Goal: Complete application form: Complete application form

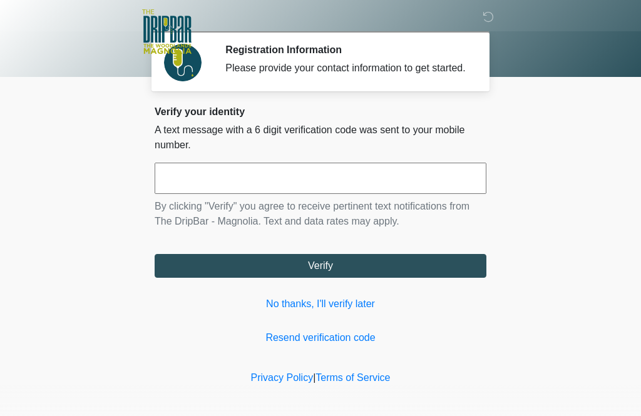
scroll to position [1, 0]
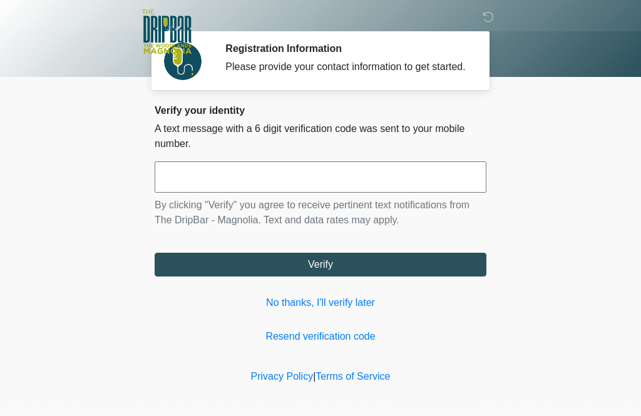
click at [397, 179] on input "text" at bounding box center [321, 176] width 332 height 31
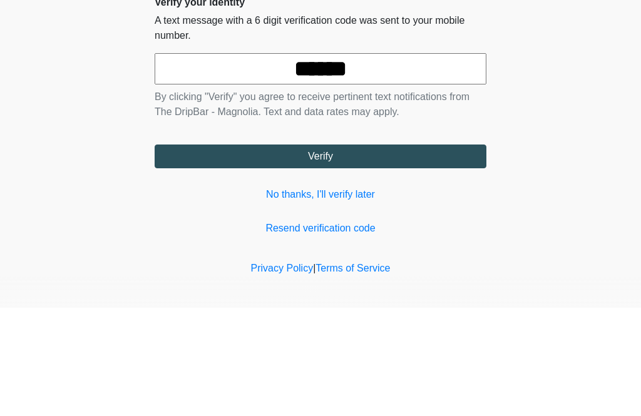
type input "******"
click at [320, 253] on button "Verify" at bounding box center [321, 265] width 332 height 24
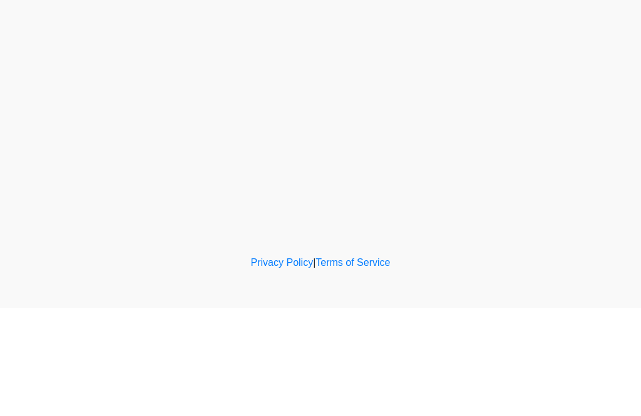
scroll to position [0, 0]
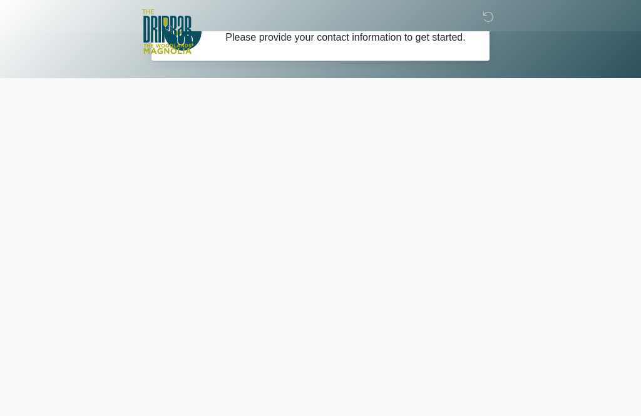
click at [601, 78] on body "‎ ‎ ‎ ‎ Registration Information Please provide your contact information to get…" at bounding box center [320, 177] width 641 height 416
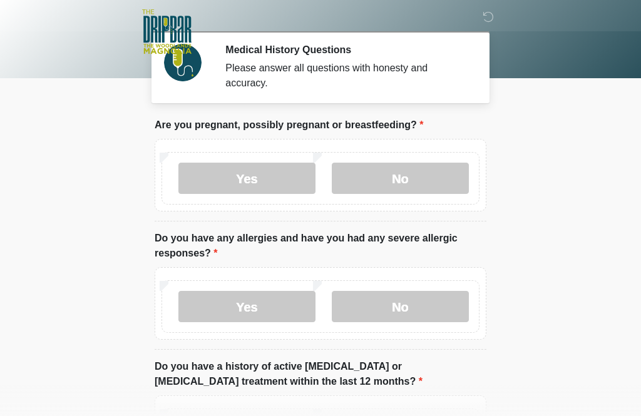
click at [426, 180] on label "No" at bounding box center [400, 178] width 137 height 31
click at [262, 309] on label "Yes" at bounding box center [246, 306] width 137 height 31
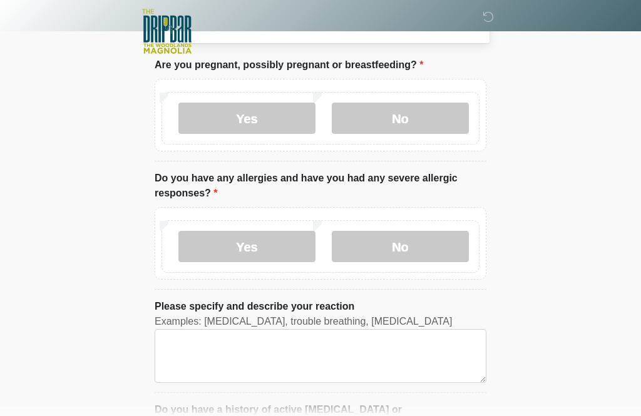
scroll to position [74, 0]
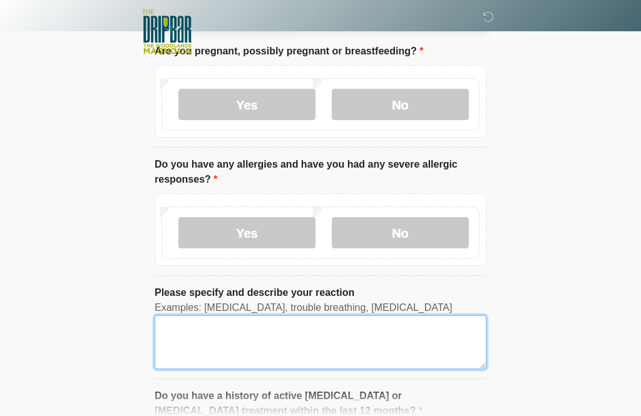
click at [307, 339] on textarea "Please specify and describe your reaction" at bounding box center [321, 342] width 332 height 54
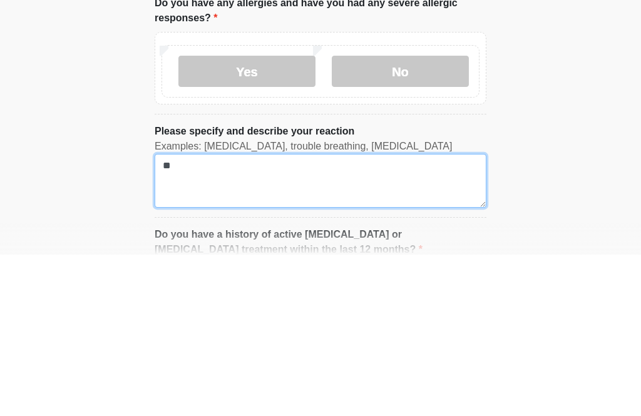
type textarea "*"
type textarea "********"
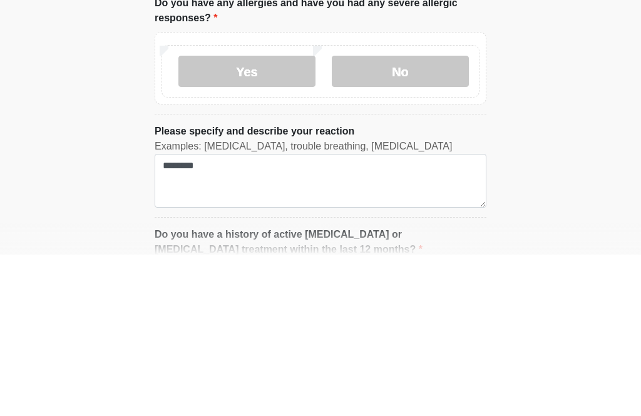
click at [601, 137] on body "‎ ‎ ‎ ‎ Medical History Questions Please answer all questions with honesty and …" at bounding box center [320, 134] width 641 height 416
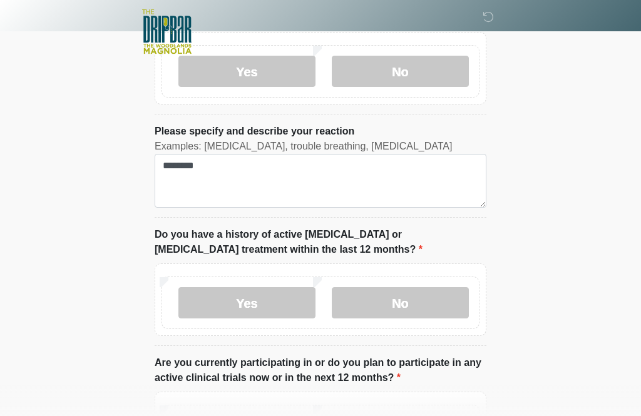
click at [410, 301] on label "No" at bounding box center [400, 302] width 137 height 31
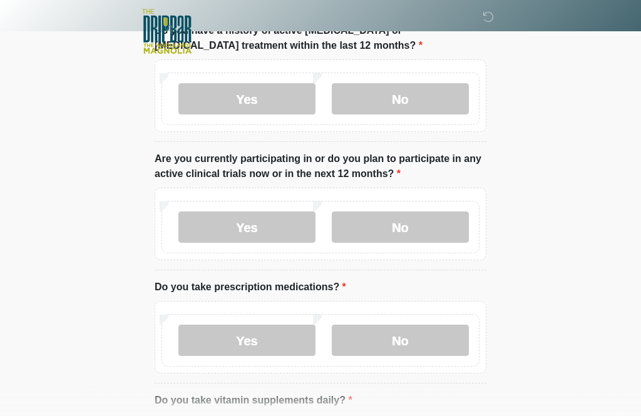
scroll to position [441, 0]
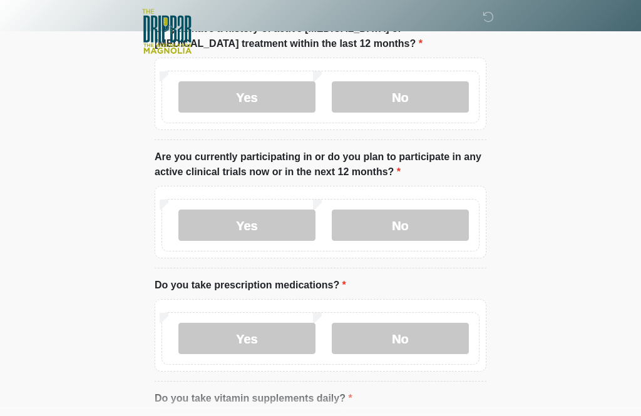
click at [428, 225] on label "No" at bounding box center [400, 225] width 137 height 31
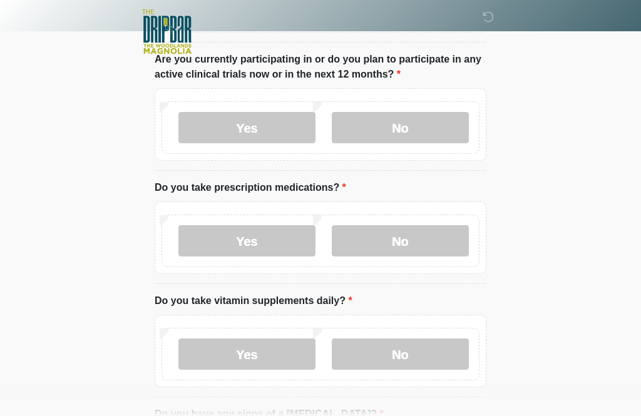
scroll to position [540, 0]
click at [277, 243] on label "Yes" at bounding box center [246, 240] width 137 height 31
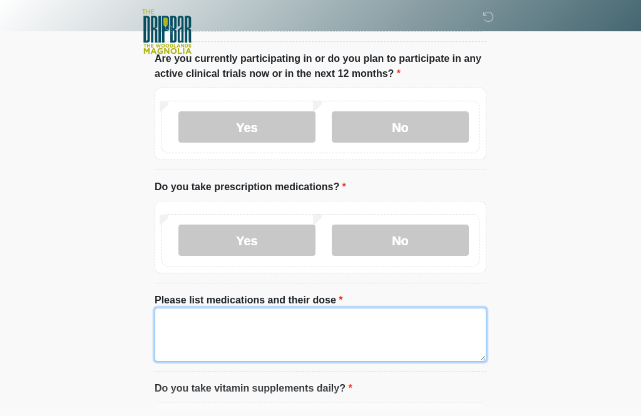
click at [302, 342] on textarea "Please list medications and their dose" at bounding box center [321, 335] width 332 height 54
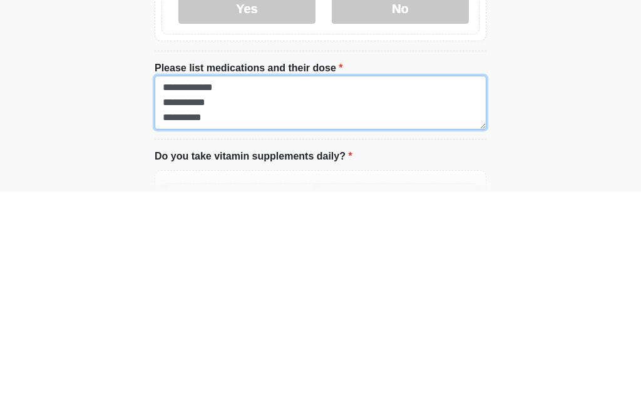
scroll to position [548, 0]
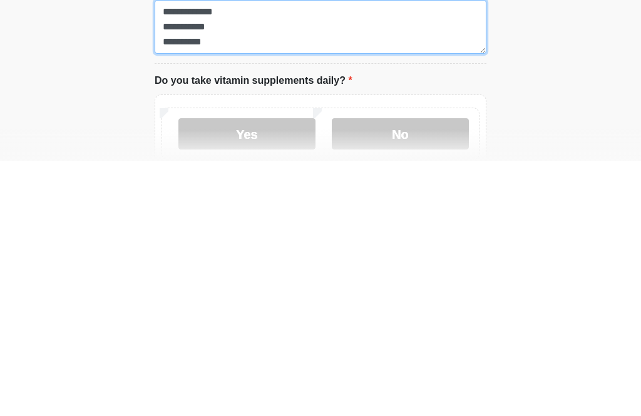
type textarea "**********"
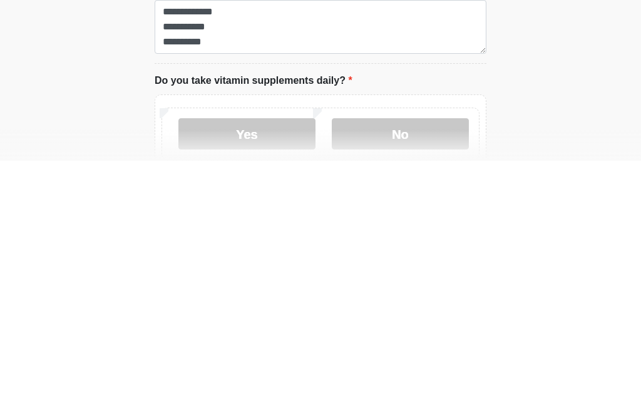
click at [269, 374] on label "Yes" at bounding box center [246, 389] width 137 height 31
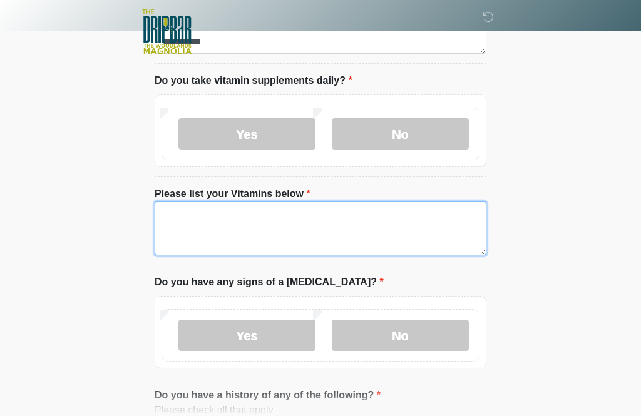
click at [297, 222] on textarea "Please list your Vitamins below" at bounding box center [321, 229] width 332 height 54
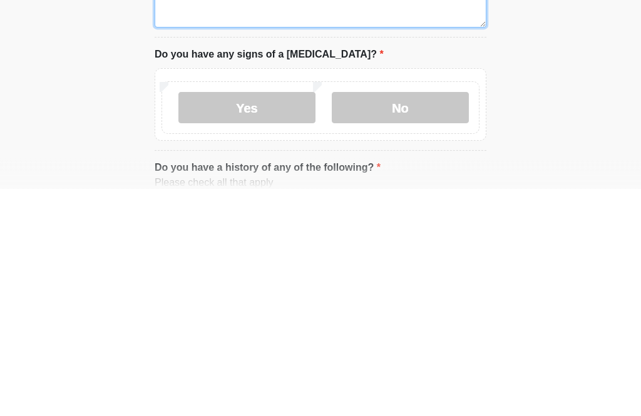
type textarea "*******"
click at [404, 320] on label "No" at bounding box center [400, 335] width 137 height 31
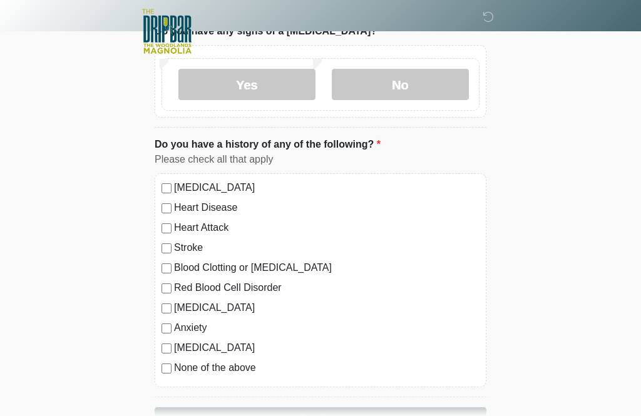
scroll to position [1138, 0]
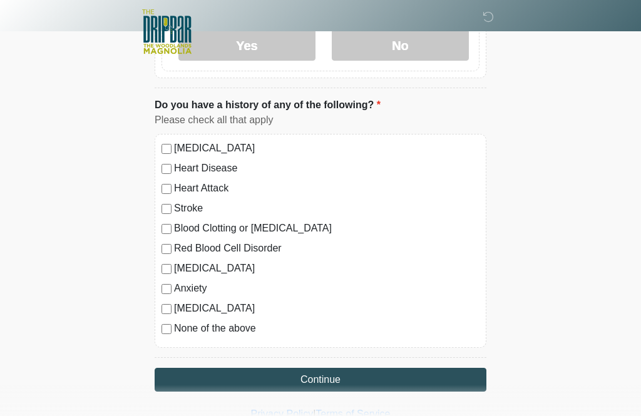
click at [334, 376] on button "Continue" at bounding box center [321, 380] width 332 height 24
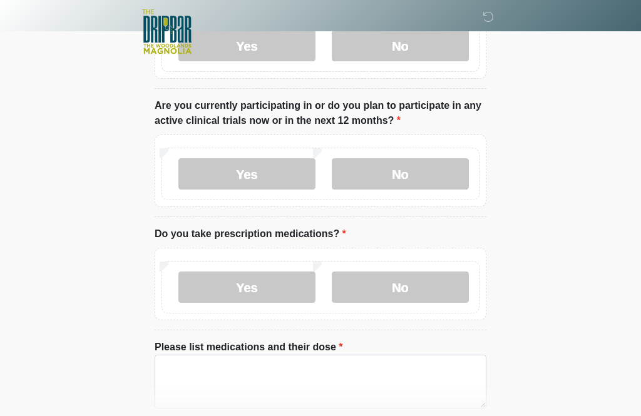
scroll to position [0, 0]
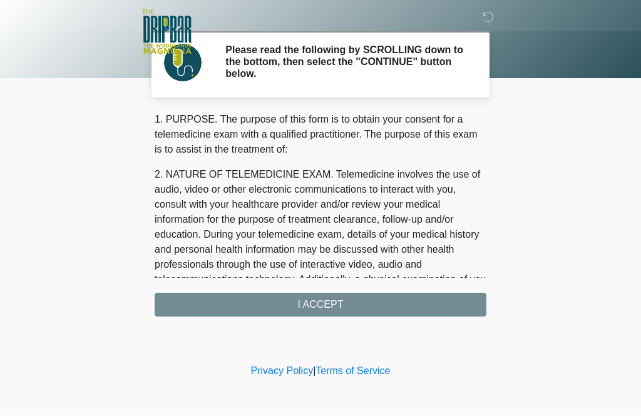
click at [429, 302] on div "1. PURPOSE. The purpose of this form is to obtain your consent for a telemedici…" at bounding box center [321, 214] width 332 height 205
click at [335, 307] on div "1. PURPOSE. The purpose of this form is to obtain your consent for a telemedici…" at bounding box center [321, 214] width 332 height 205
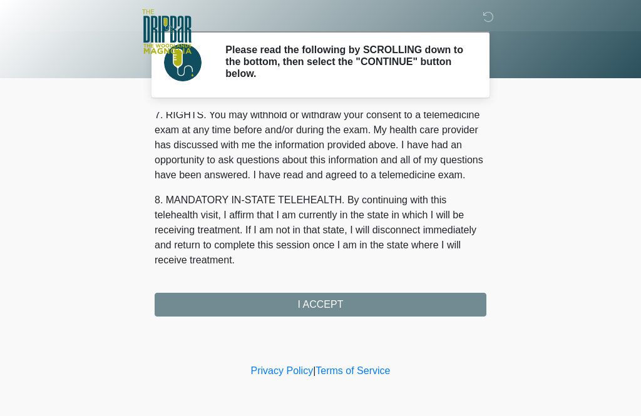
scroll to position [560, 0]
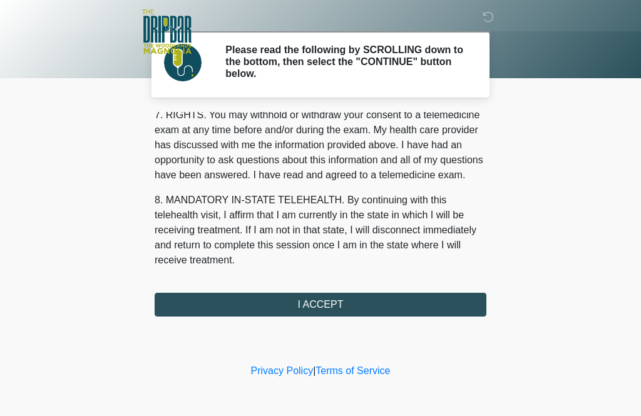
click at [334, 309] on button "I ACCEPT" at bounding box center [321, 305] width 332 height 24
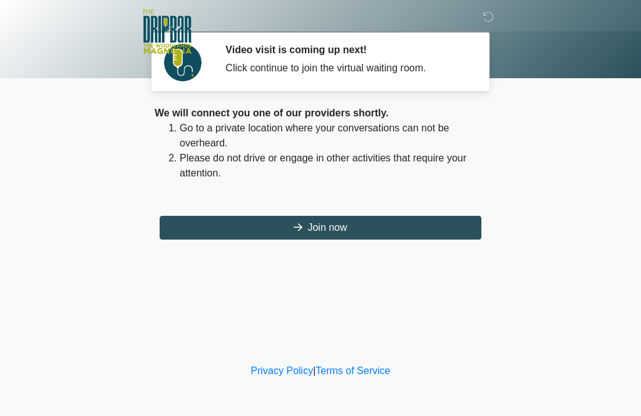
click at [425, 225] on button "Join now" at bounding box center [321, 228] width 322 height 24
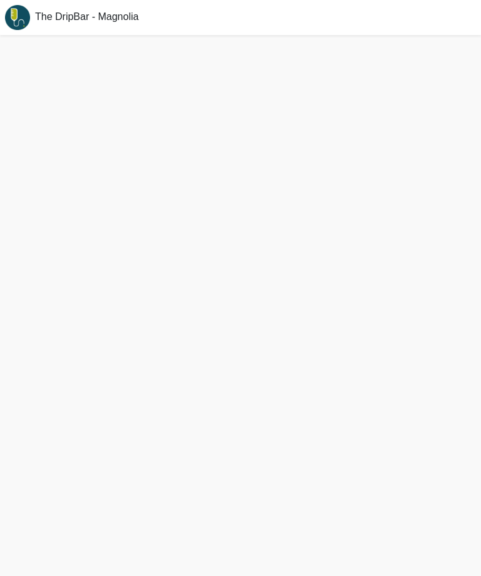
scroll to position [4, 0]
